Goal: Find specific page/section: Find specific page/section

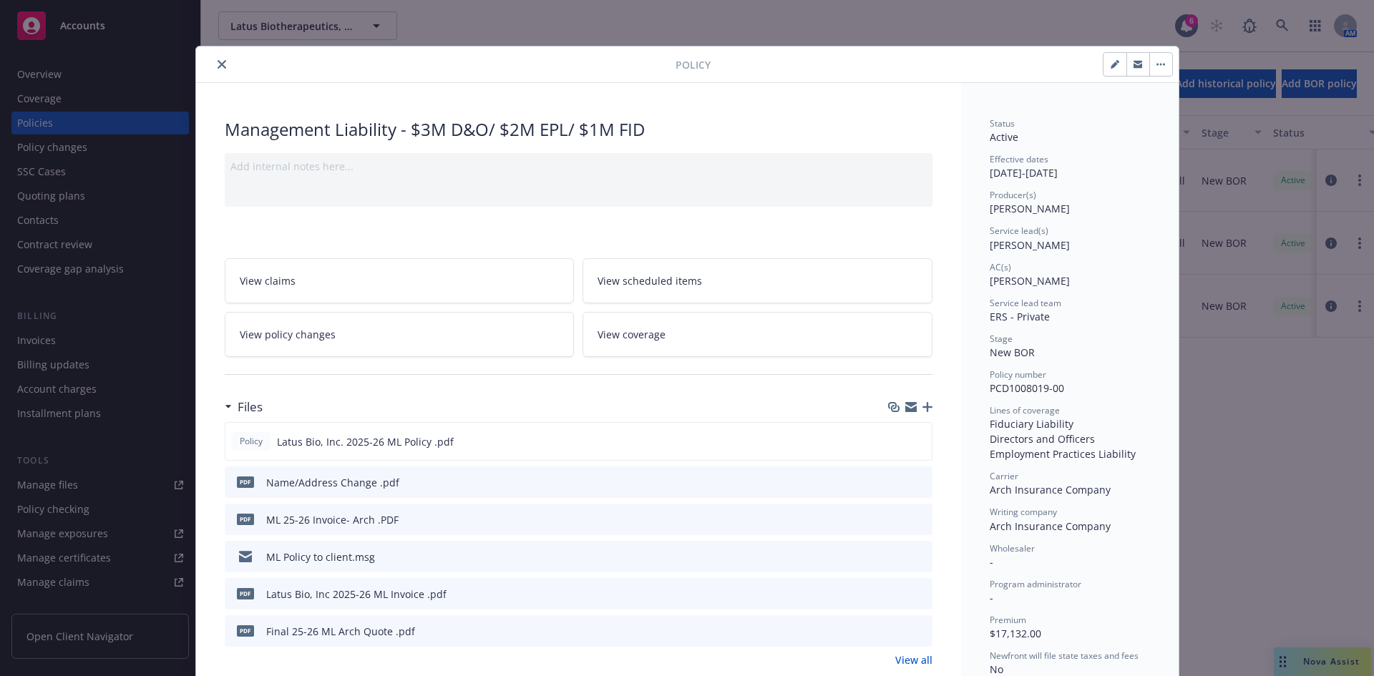
click at [218, 62] on icon "close" at bounding box center [222, 64] width 9 height 9
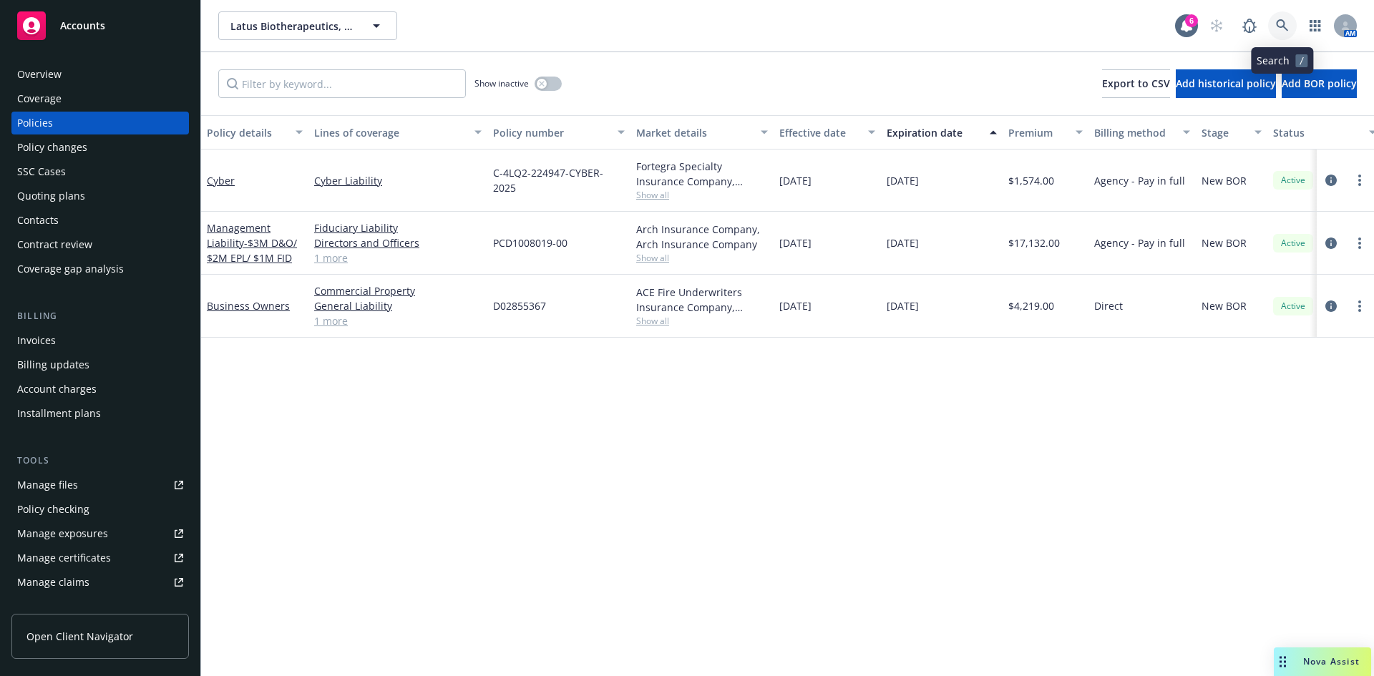
click at [1290, 23] on link at bounding box center [1282, 25] width 29 height 29
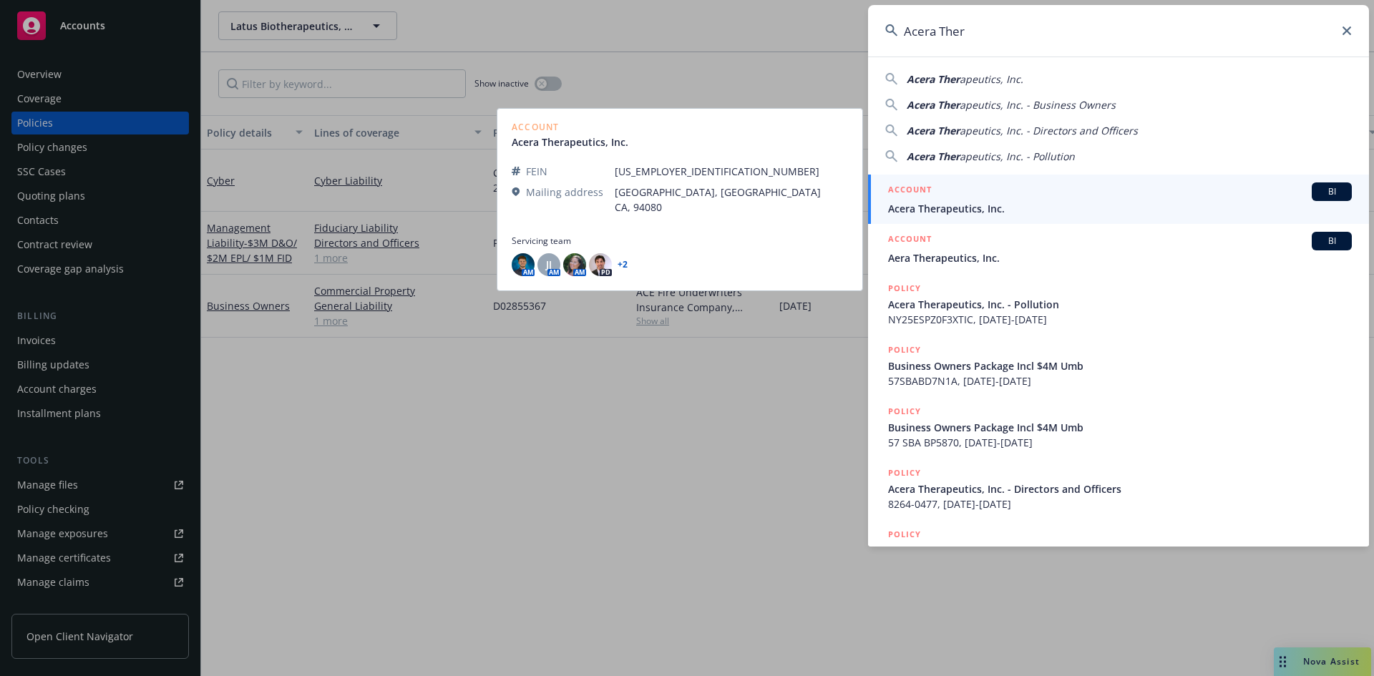
type input "Acera Ther"
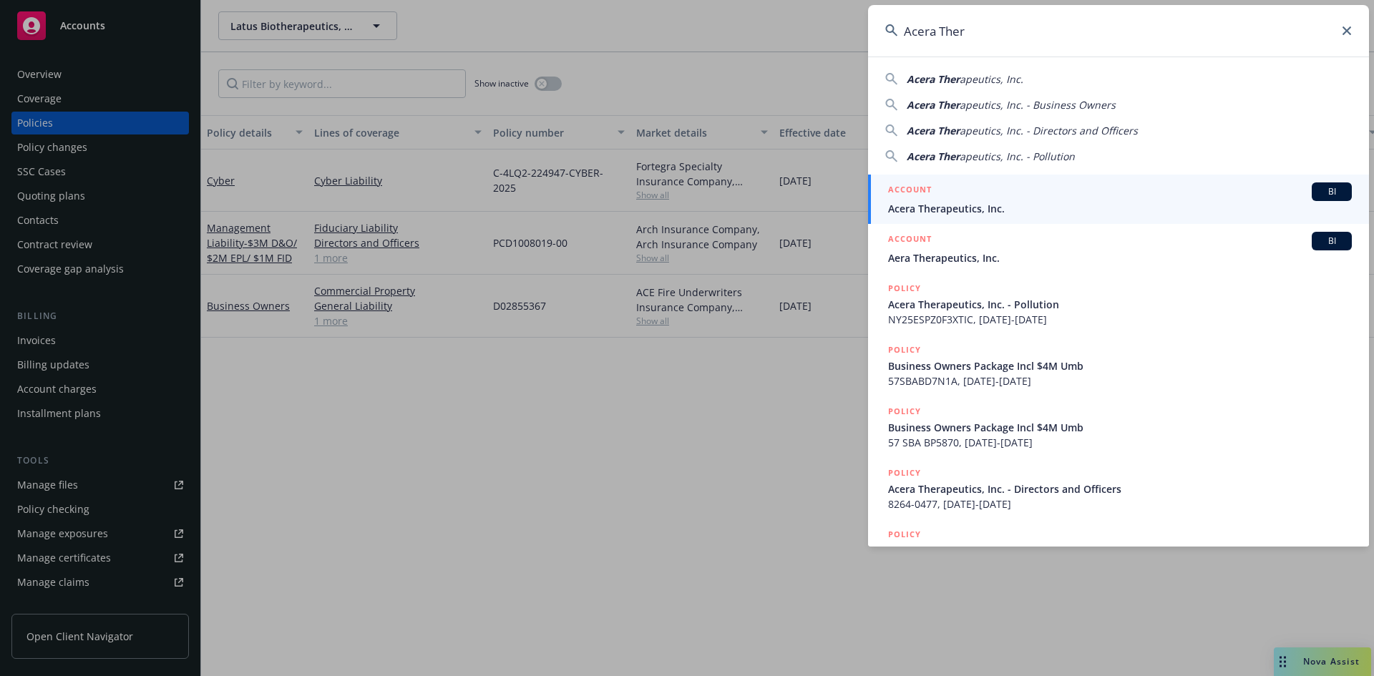
click at [968, 200] on div "ACCOUNT BI" at bounding box center [1120, 192] width 464 height 19
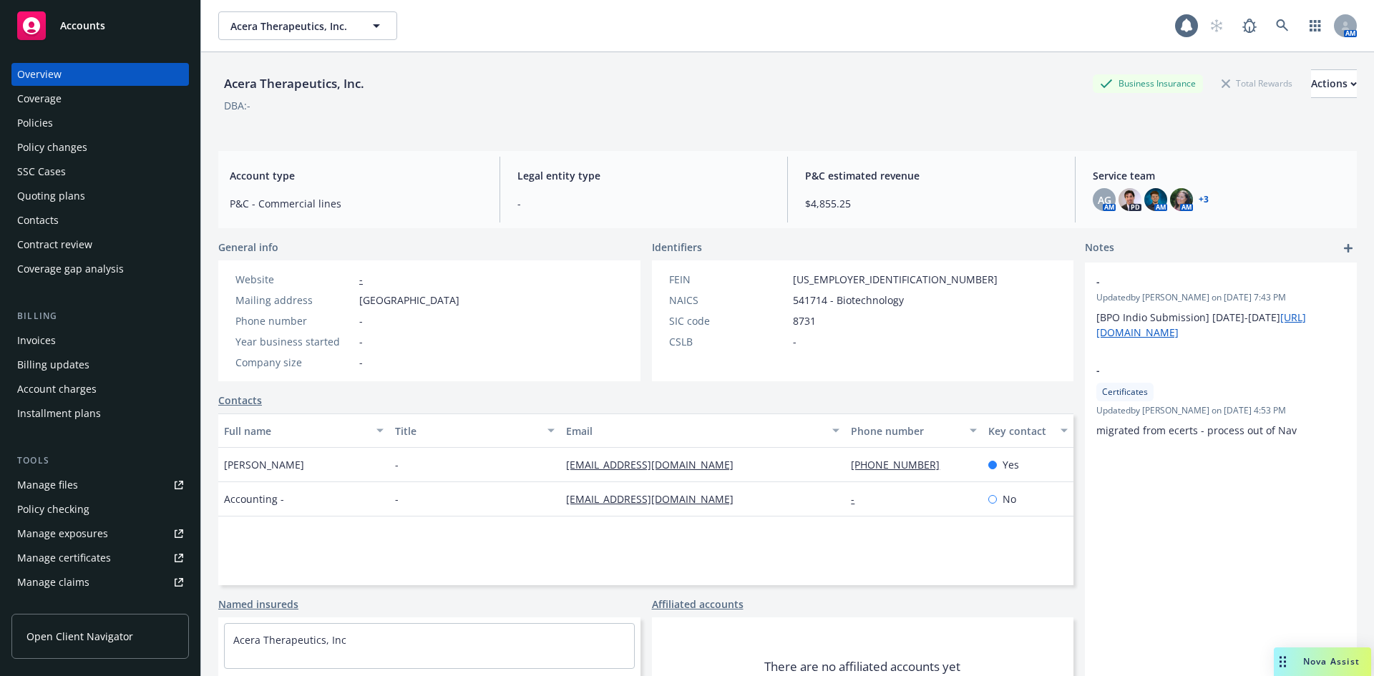
click at [26, 127] on div "Policies" at bounding box center [35, 123] width 36 height 23
